Goal: Information Seeking & Learning: Learn about a topic

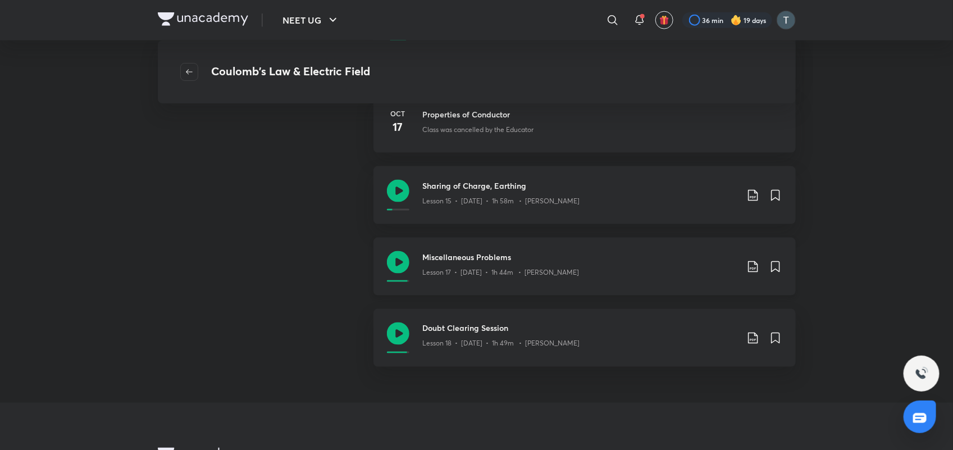
click at [650, 280] on div "Miscellaneous Problems Lesson 17 • Oct 31 • 1h 44m • Prateek Jain" at bounding box center [580, 266] width 314 height 31
click at [474, 330] on h3 "Doubt Clearing Session" at bounding box center [580, 328] width 314 height 12
